Goal: Transaction & Acquisition: Purchase product/service

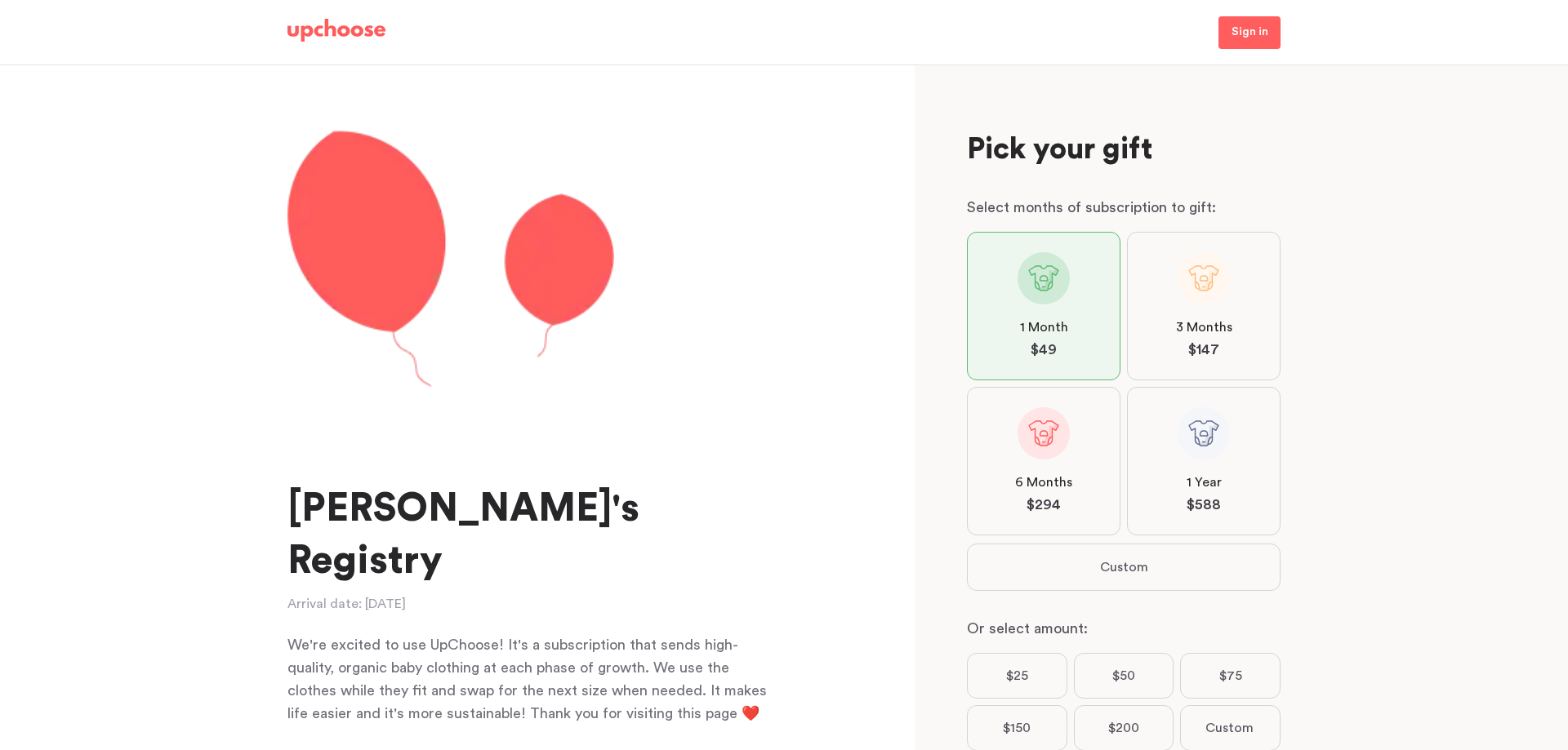
scroll to position [158, 0]
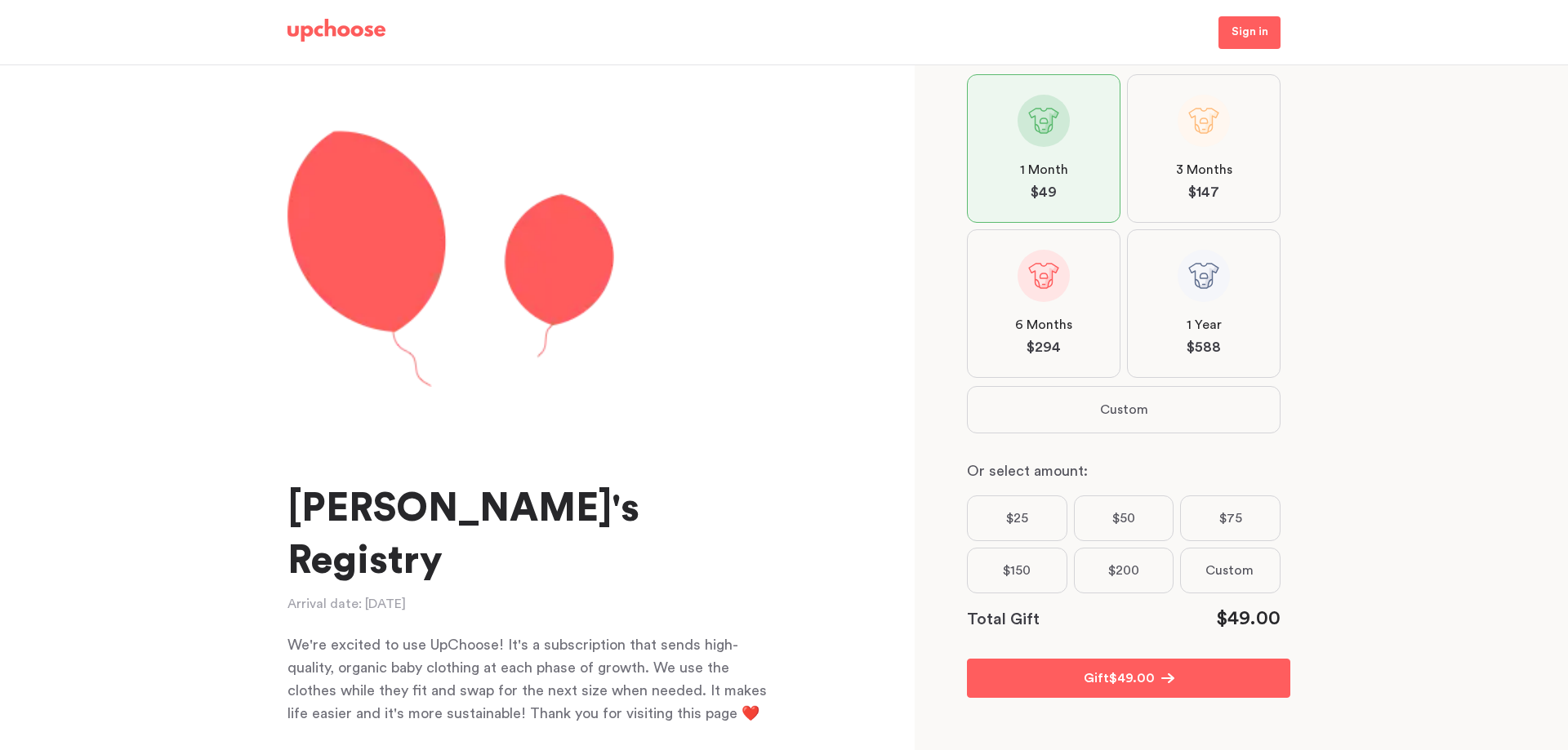
click at [1236, 576] on span "Custom" at bounding box center [1229, 570] width 48 height 20
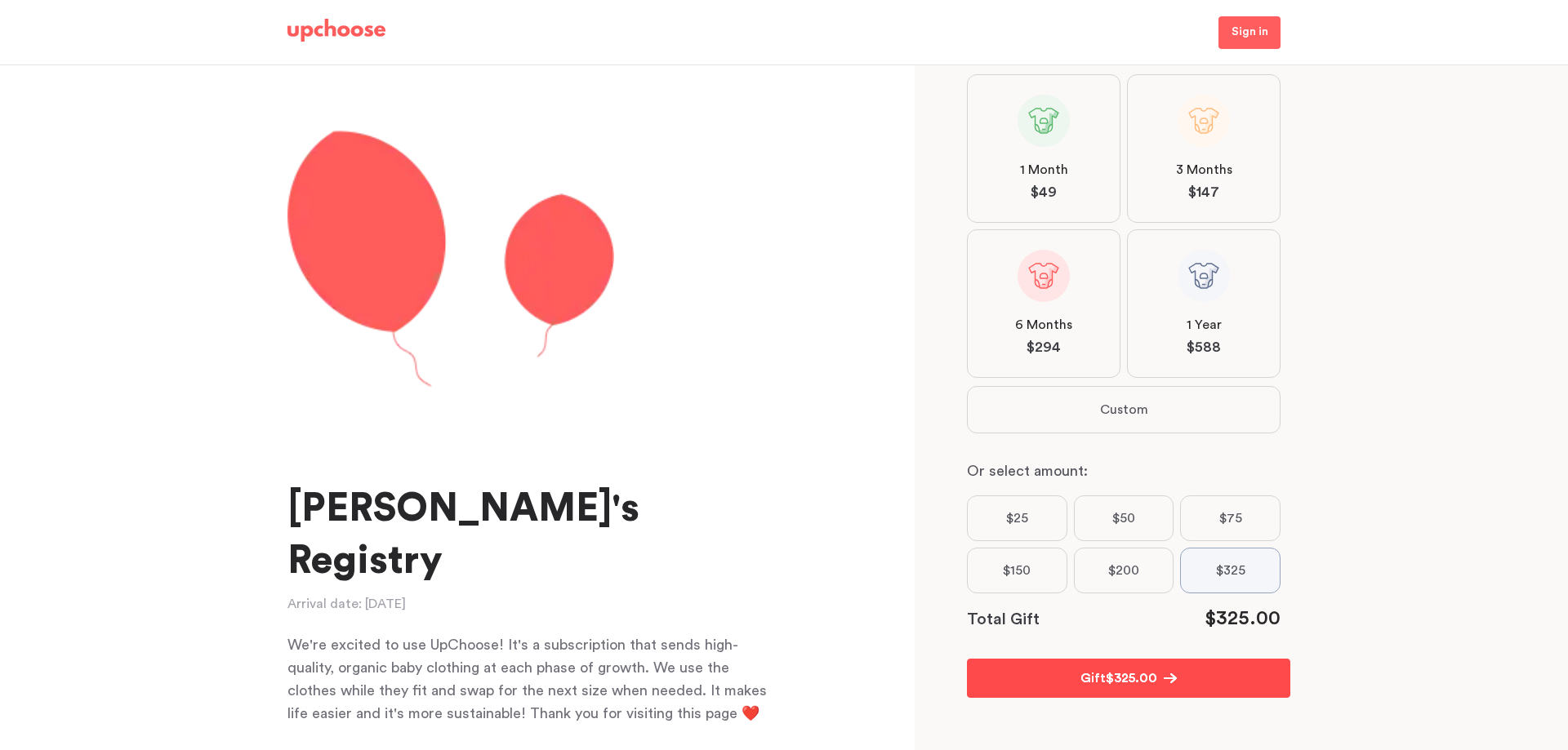
type input "325"
click at [1125, 676] on span "$ 325.00" at bounding box center [1131, 679] width 52 height 20
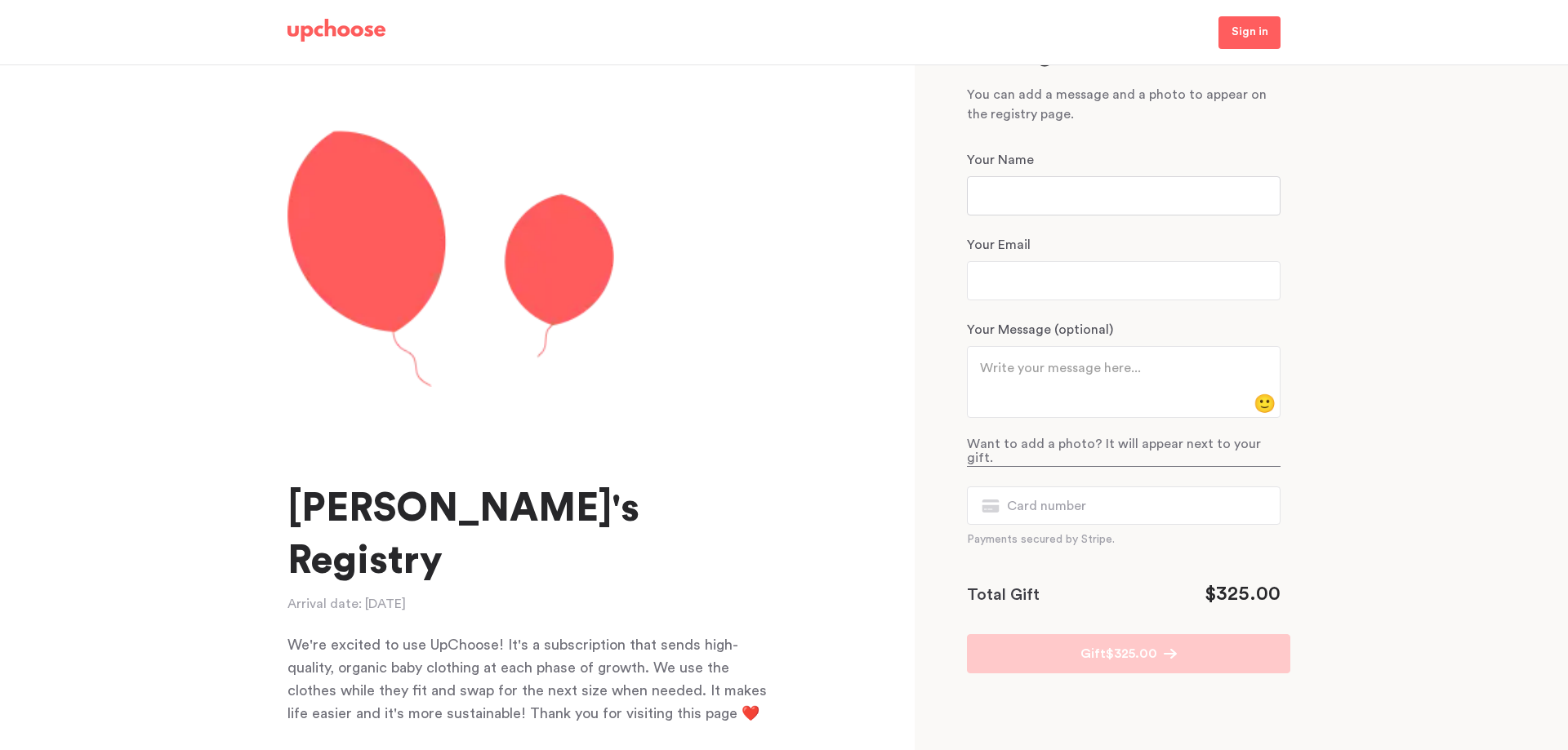
click at [996, 203] on input "text" at bounding box center [1124, 196] width 314 height 39
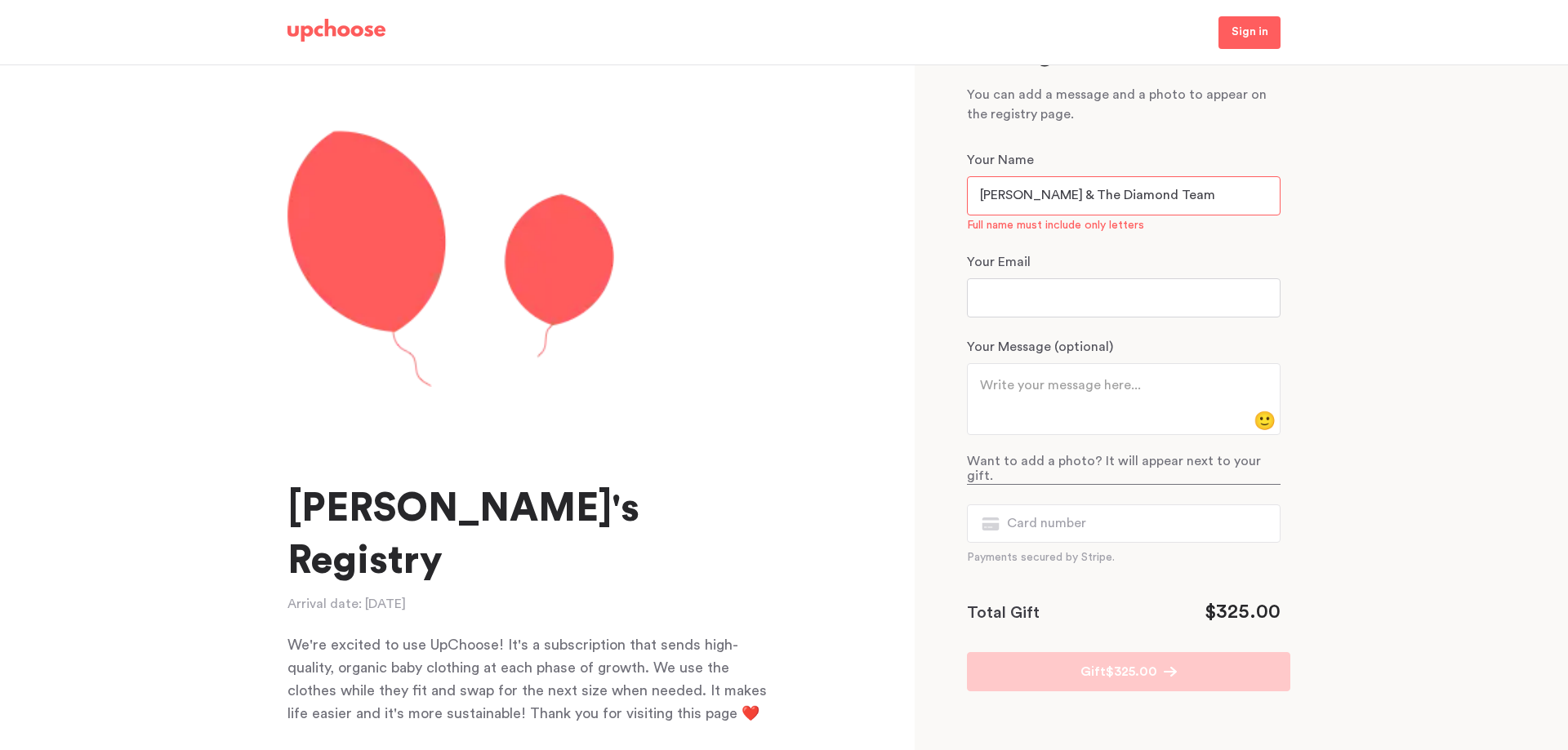
click at [1044, 278] on input "email" at bounding box center [1124, 298] width 314 height 39
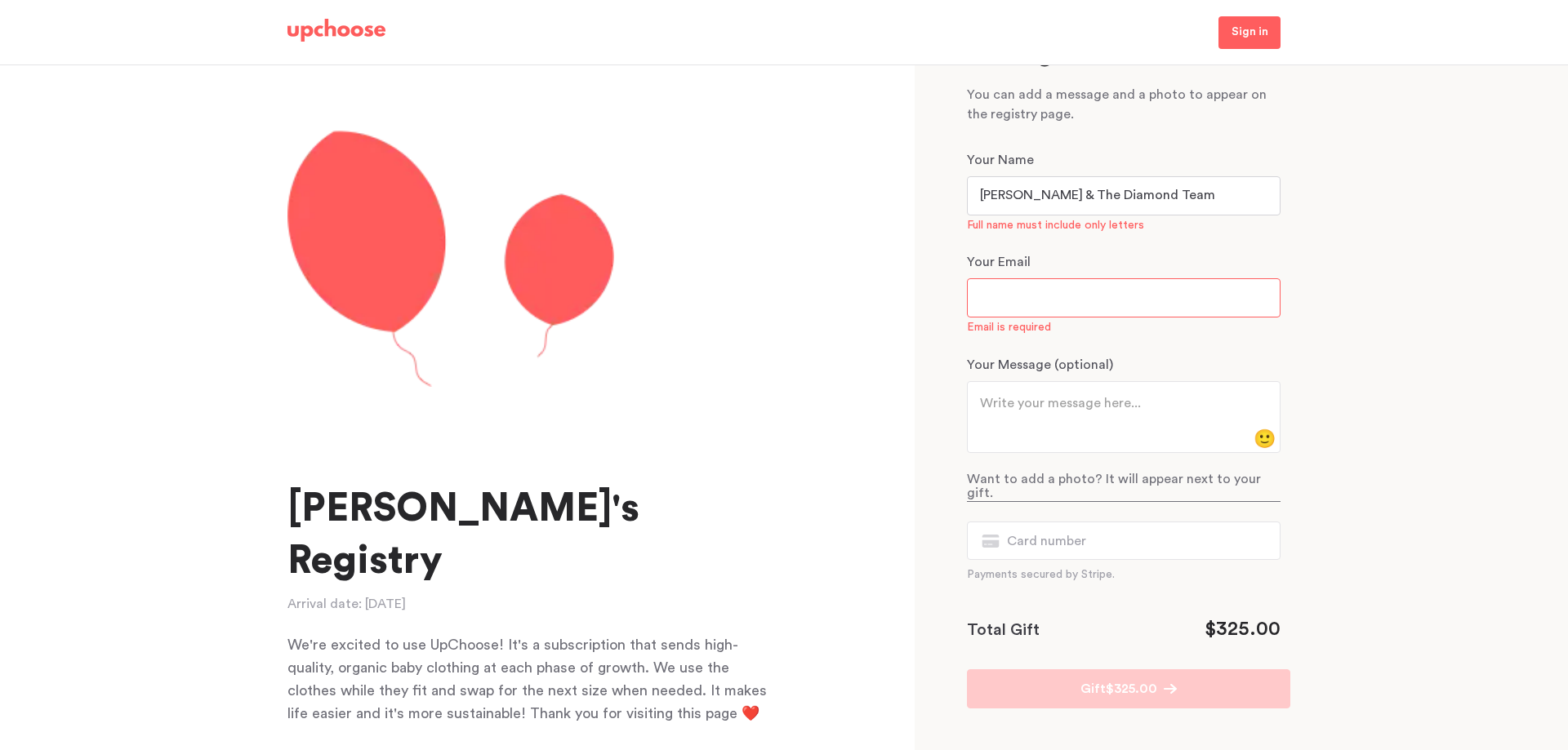
click at [1067, 196] on input "[PERSON_NAME] & The Diamond Team" at bounding box center [1124, 196] width 314 height 39
drag, startPoint x: 1071, startPoint y: 196, endPoint x: 906, endPoint y: 225, distance: 167.5
click at [906, 225] on div "[PERSON_NAME]'s Registry Arrival date: [DATE] We're excited to use UpChoose! It…" at bounding box center [458, 408] width 917 height 685
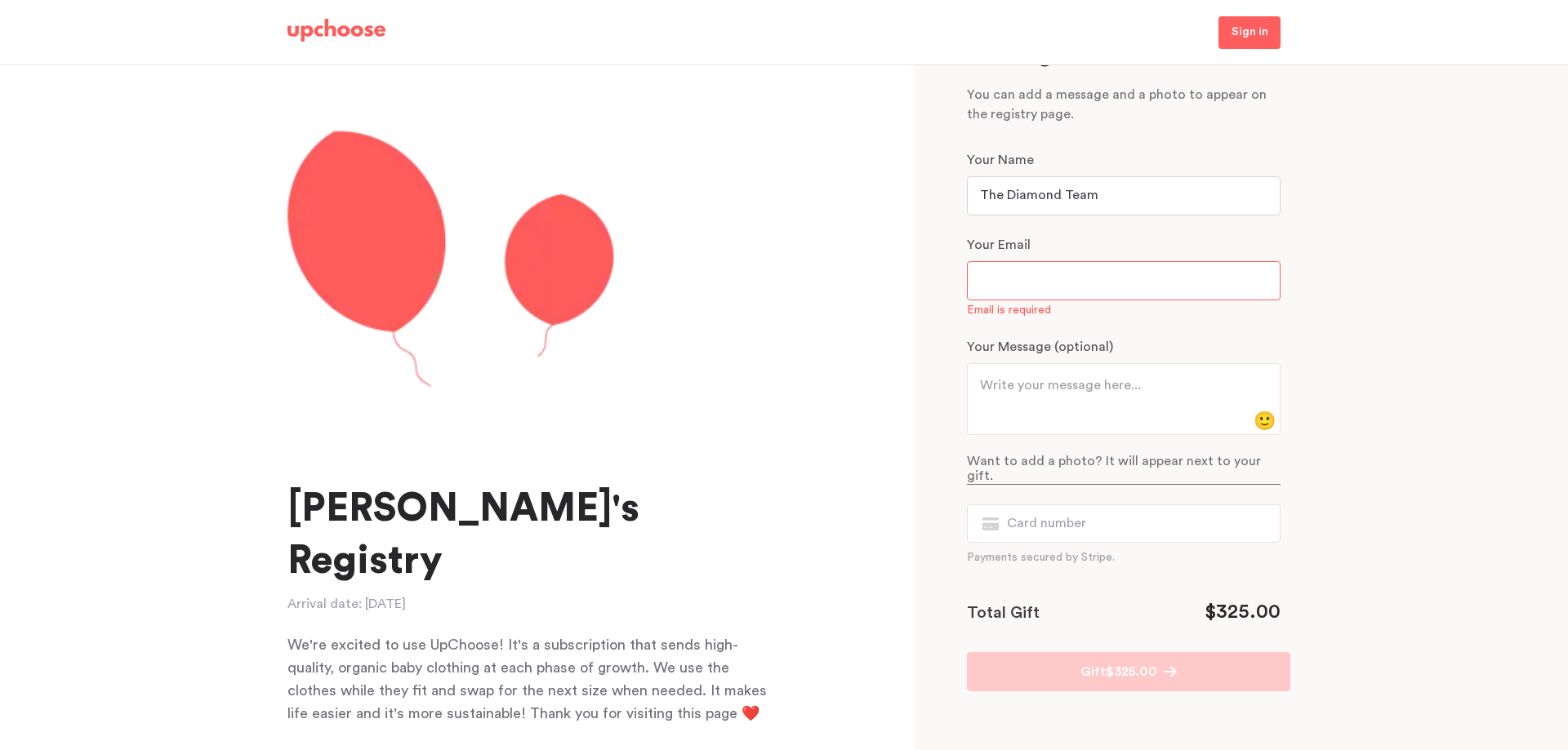
type input "The Diamond Team"
click at [1015, 285] on input "email" at bounding box center [1124, 281] width 314 height 39
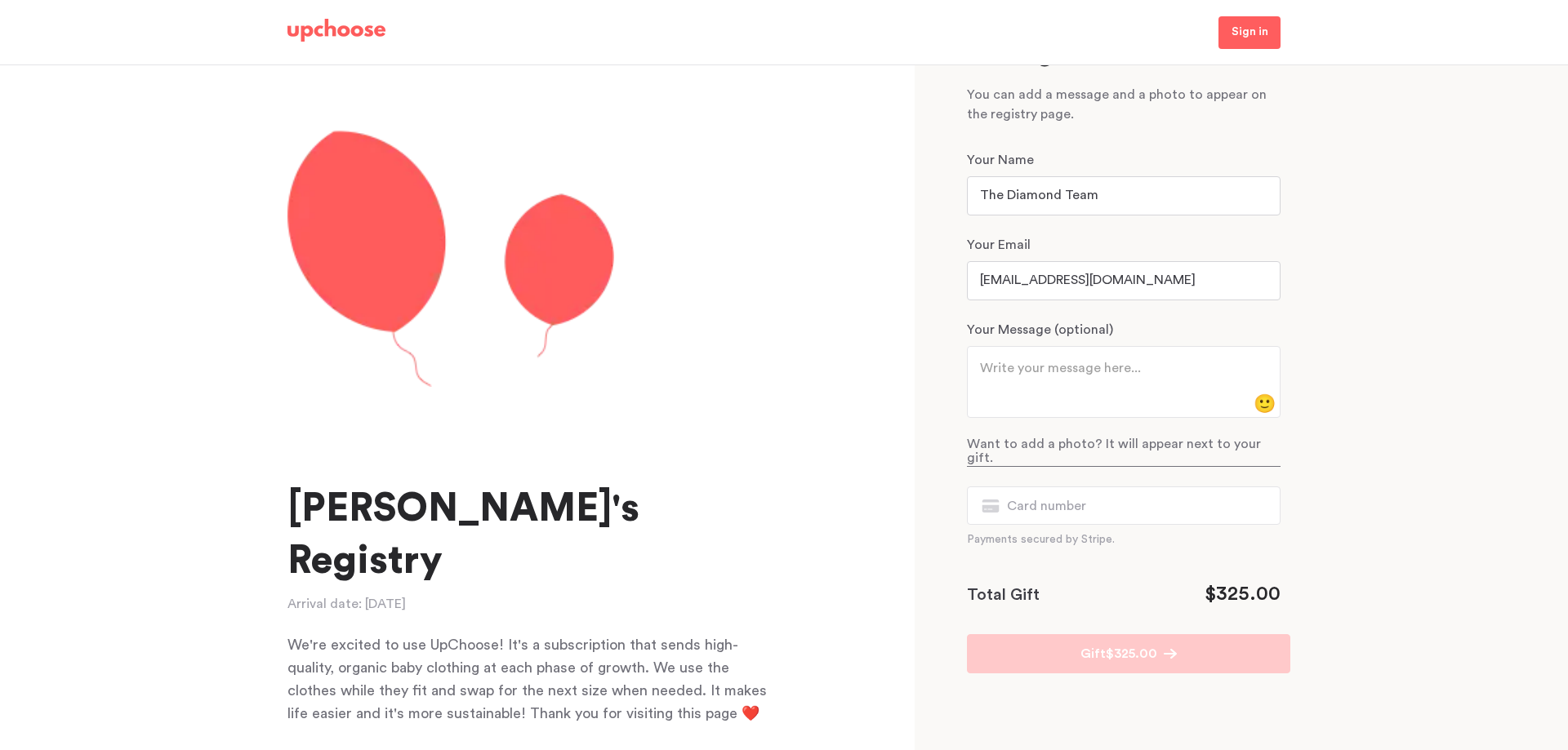
type input "[EMAIL_ADDRESS][DOMAIN_NAME]"
click at [1041, 365] on textarea at bounding box center [1118, 378] width 275 height 39
type textarea "With much love from the Diamond Team!"
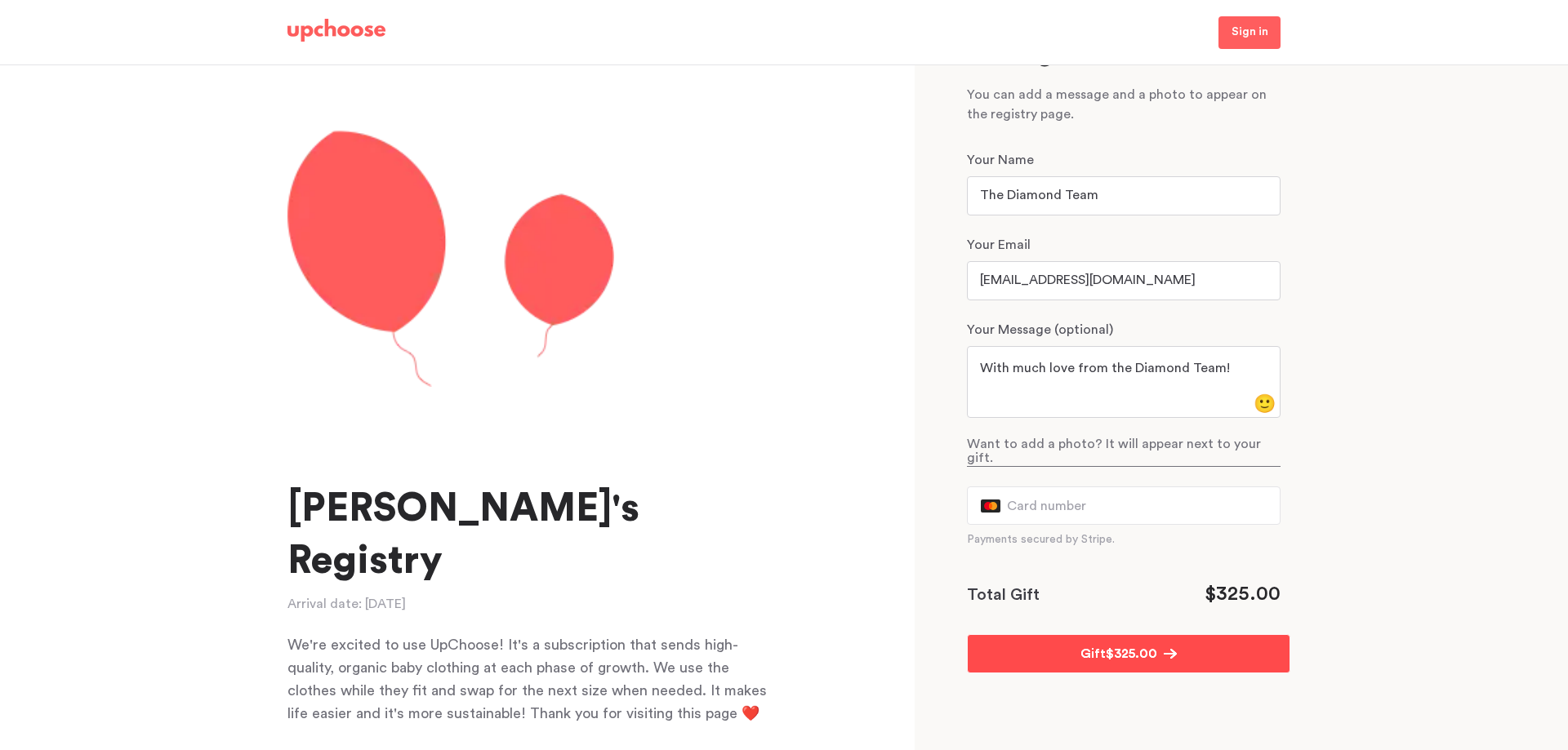
click at [1141, 645] on span "$ 325.00" at bounding box center [1131, 654] width 52 height 20
